Goal: Information Seeking & Learning: Learn about a topic

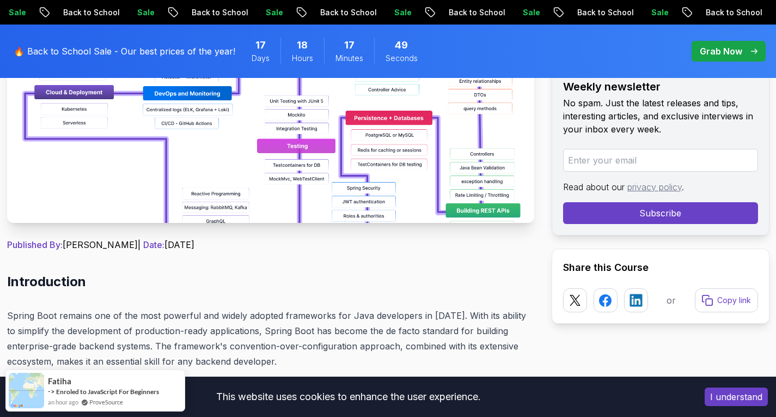
scroll to position [272, 0]
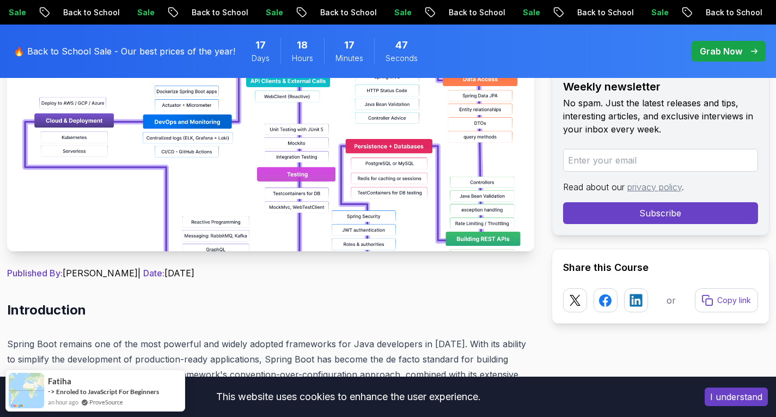
drag, startPoint x: 287, startPoint y: 222, endPoint x: 446, endPoint y: 300, distance: 177.4
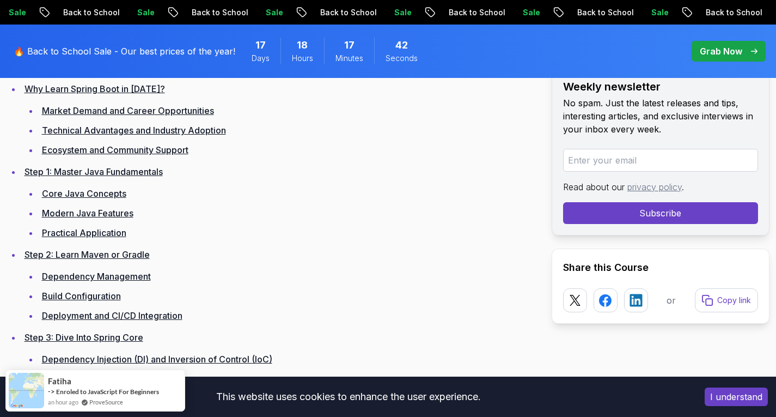
scroll to position [1453, 0]
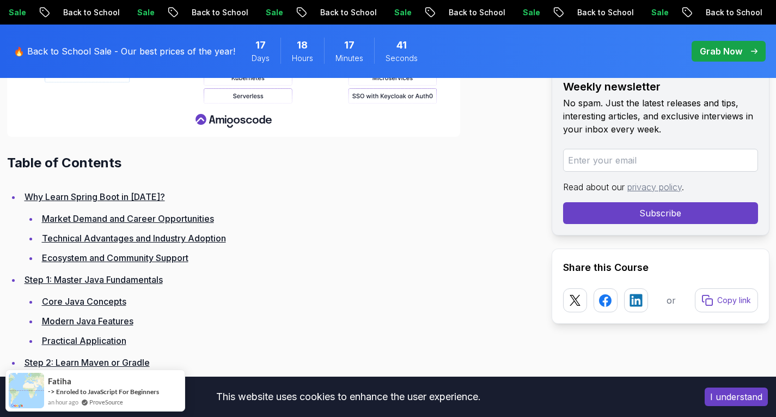
click at [149, 222] on link "Market Demand and Career Opportunities" at bounding box center [128, 218] width 172 height 11
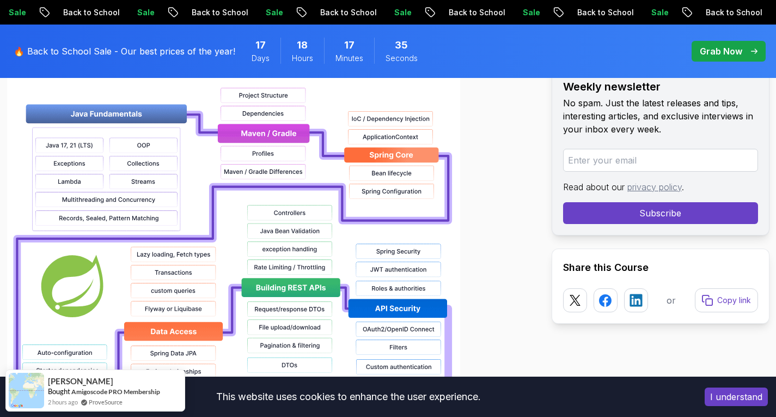
scroll to position [760, 0]
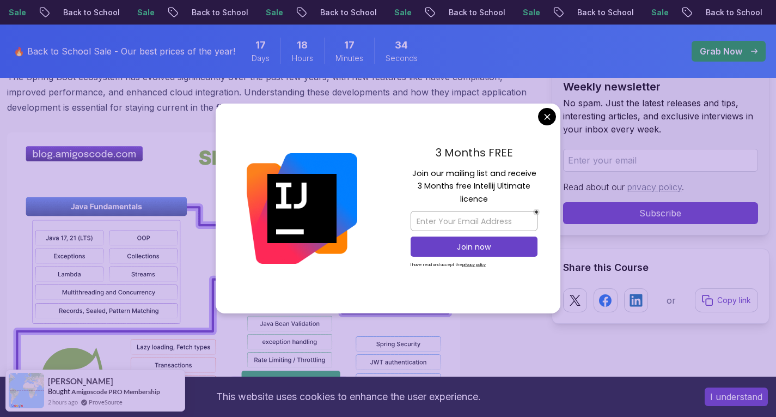
click at [537, 114] on div "3 Months FREE Join our mailing list and receive 3 Months free Intellij Ultimate…" at bounding box center [474, 209] width 173 height 210
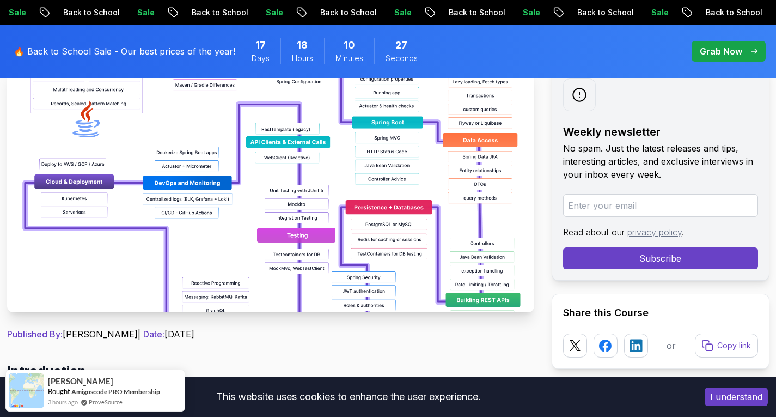
scroll to position [108, 0]
